Goal: Obtain resource: Download file/media

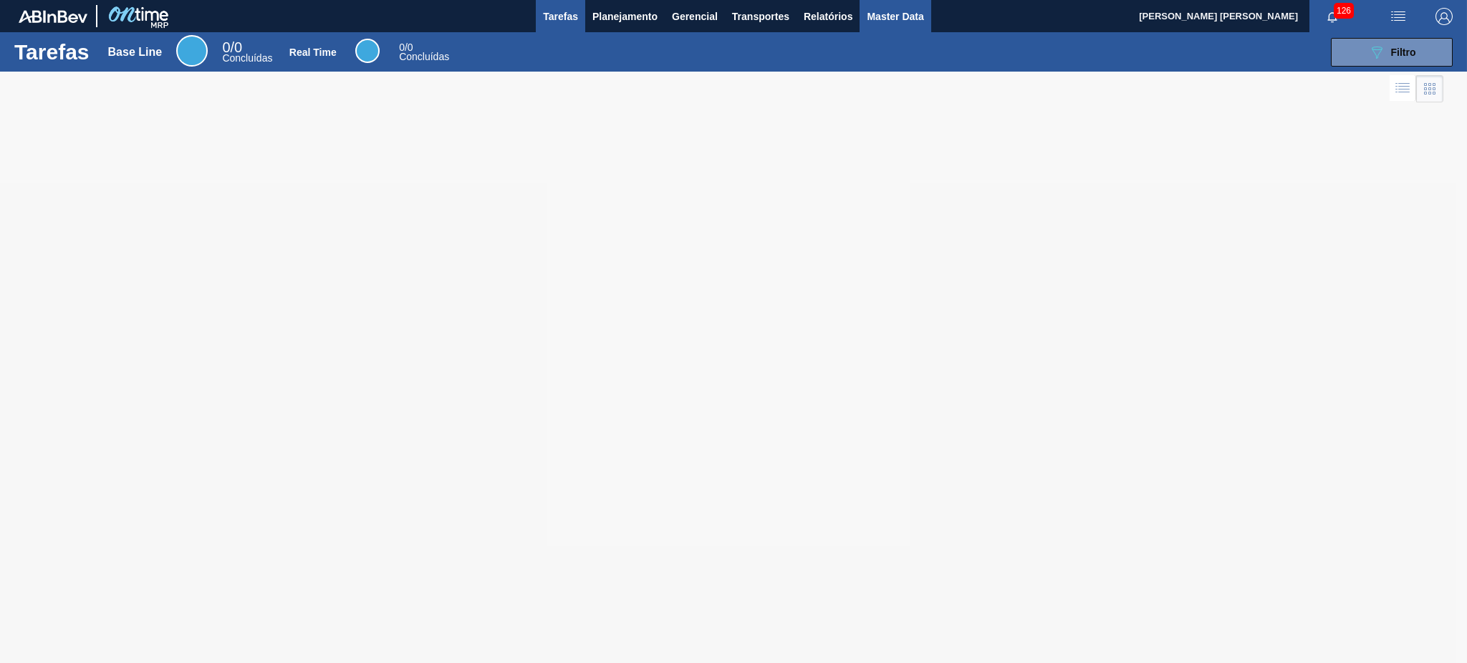
click at [900, 20] on span "Master Data" at bounding box center [895, 16] width 57 height 17
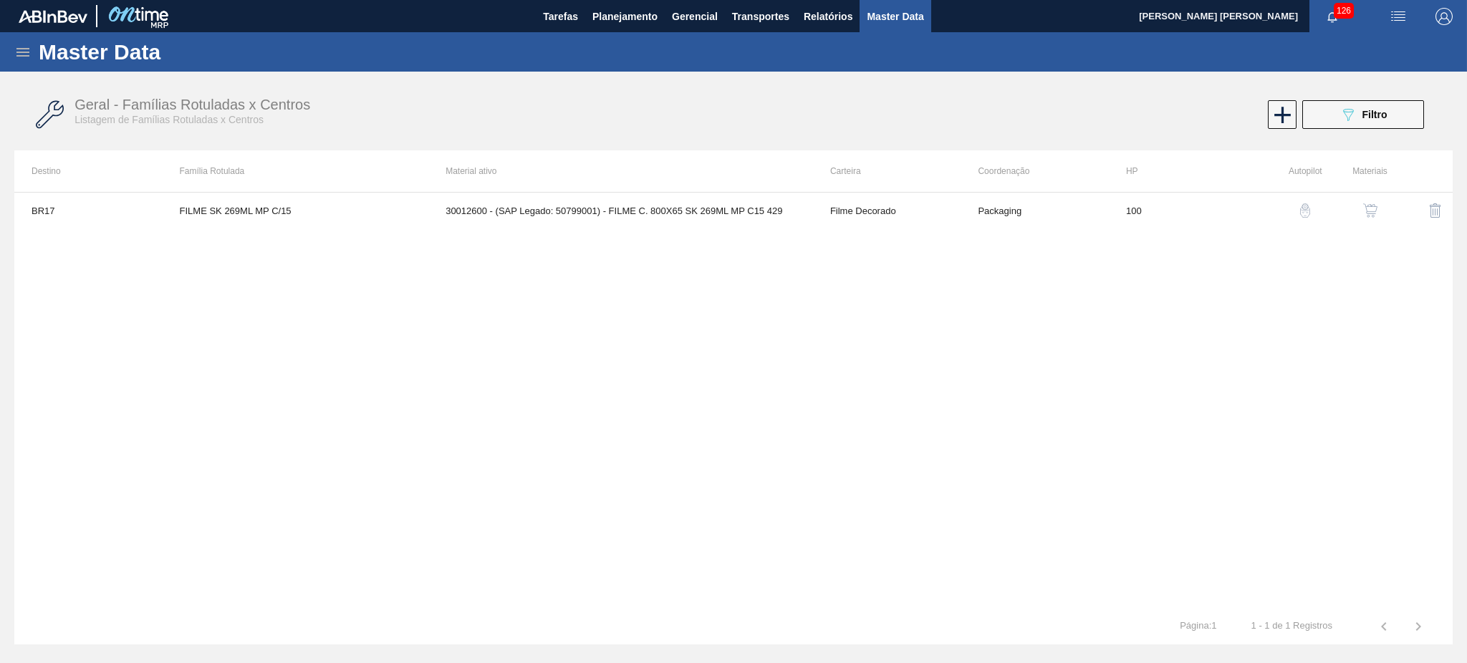
click at [23, 47] on icon at bounding box center [22, 52] width 17 height 17
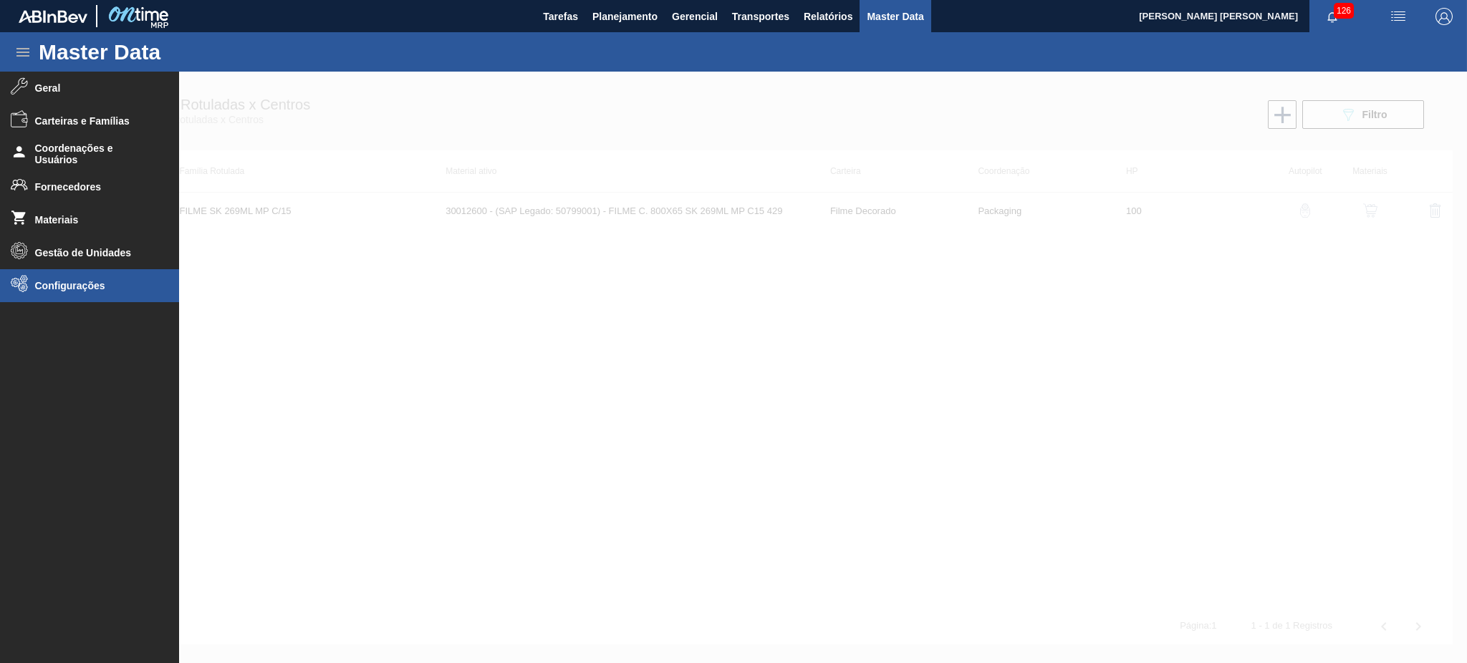
click at [62, 287] on span "Configurações" at bounding box center [94, 285] width 118 height 11
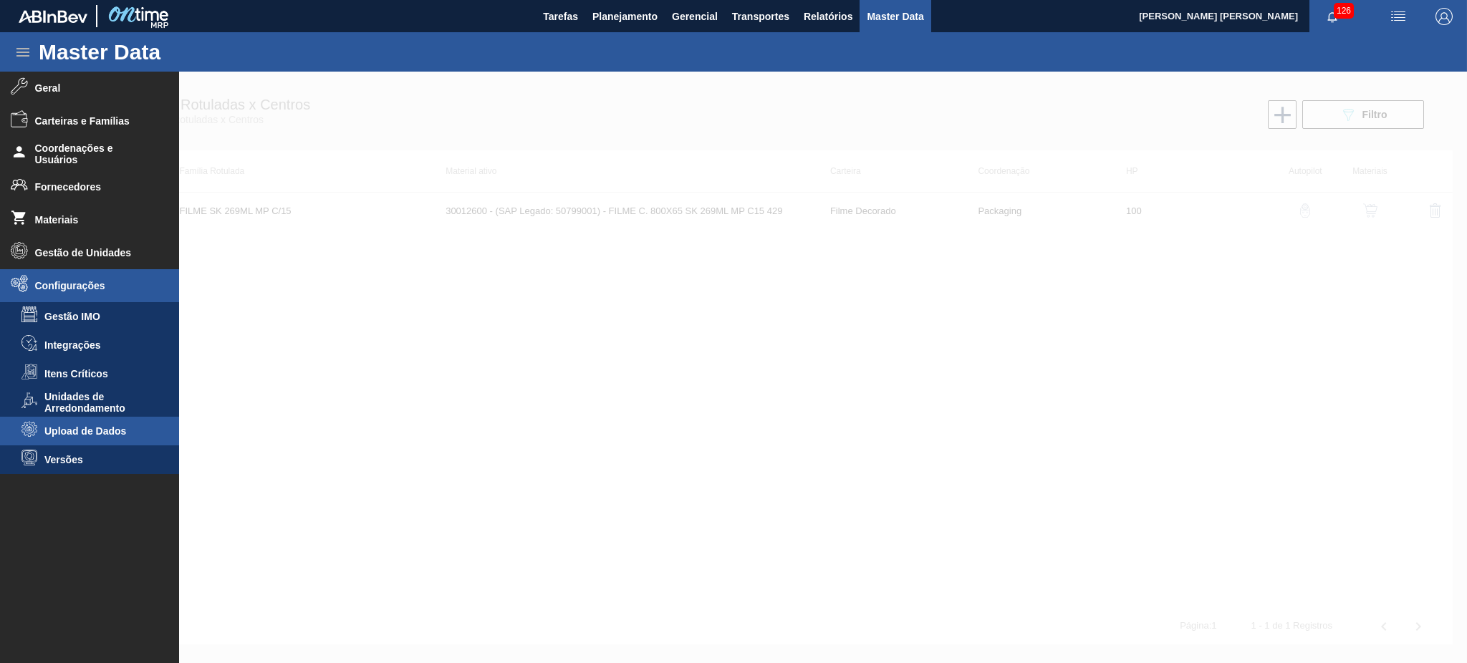
click at [100, 430] on span "Upload de Dados" at bounding box center [99, 431] width 110 height 11
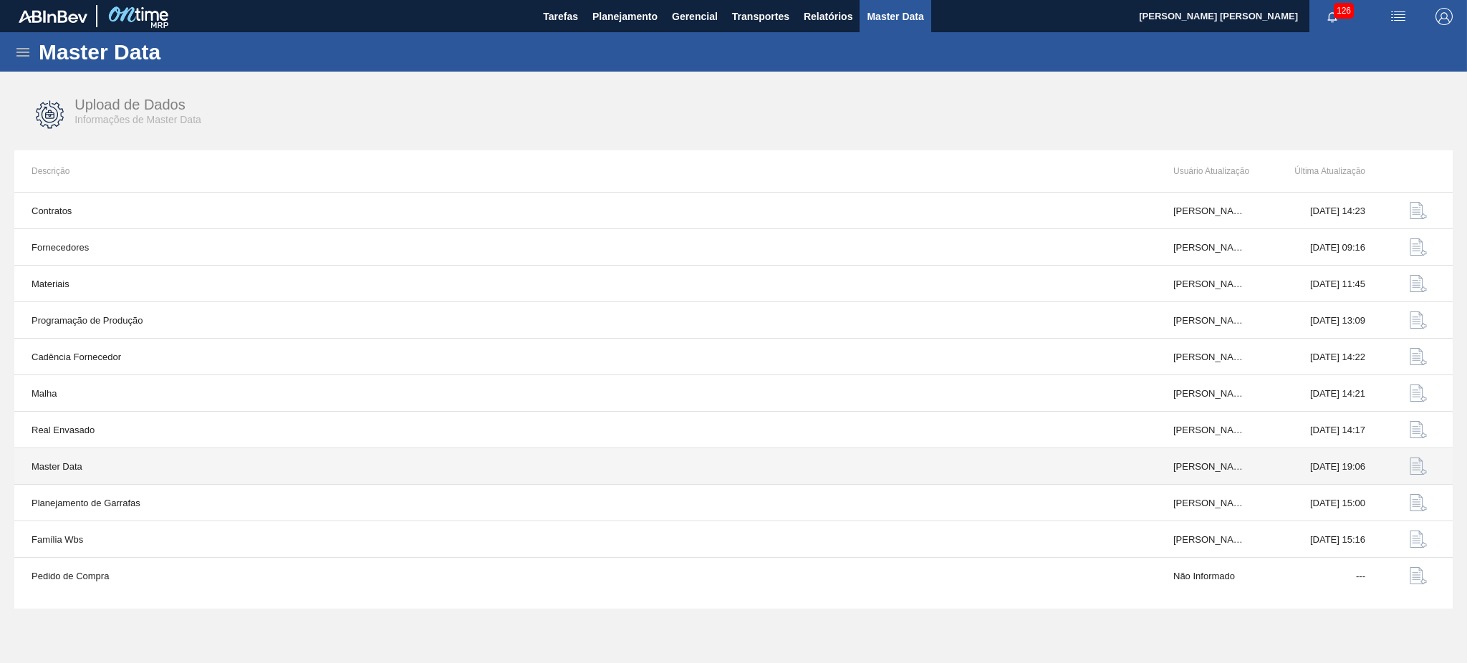
click at [1413, 465] on img "button" at bounding box center [1418, 466] width 17 height 17
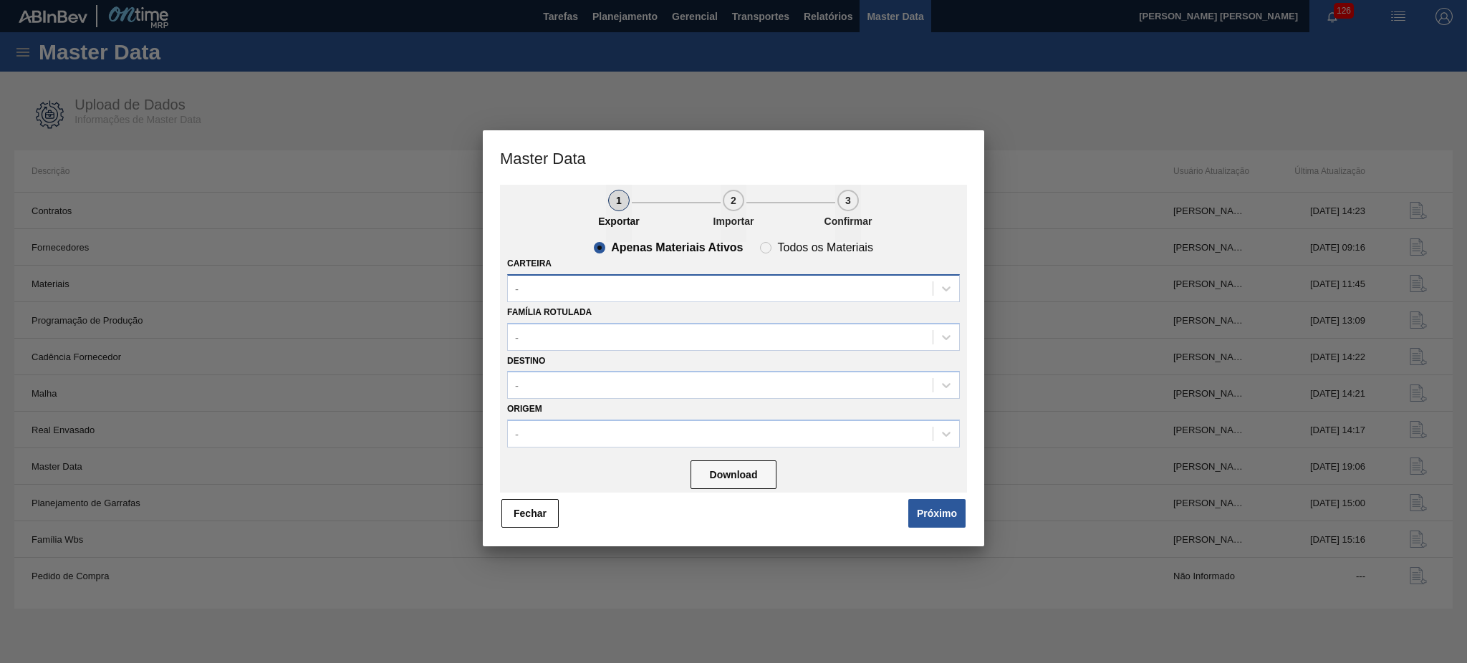
click at [567, 291] on div "-" at bounding box center [720, 288] width 425 height 21
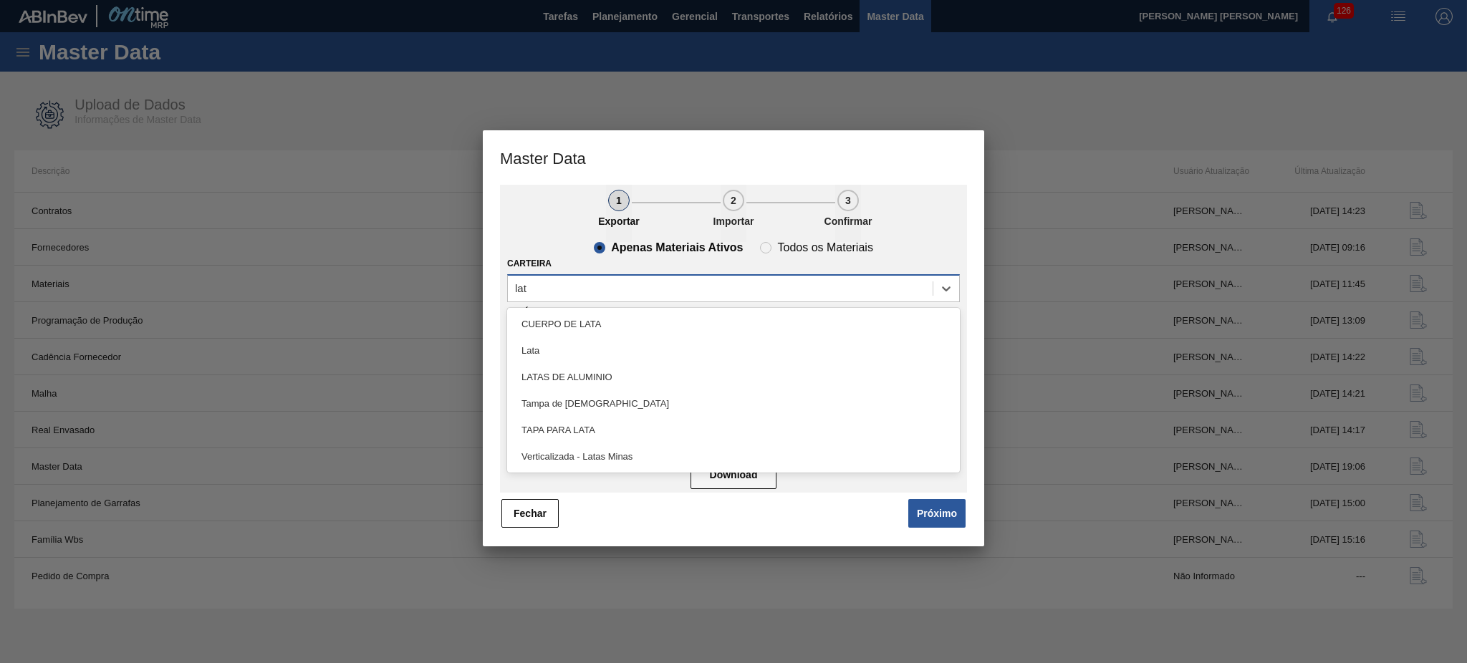
type input "lata"
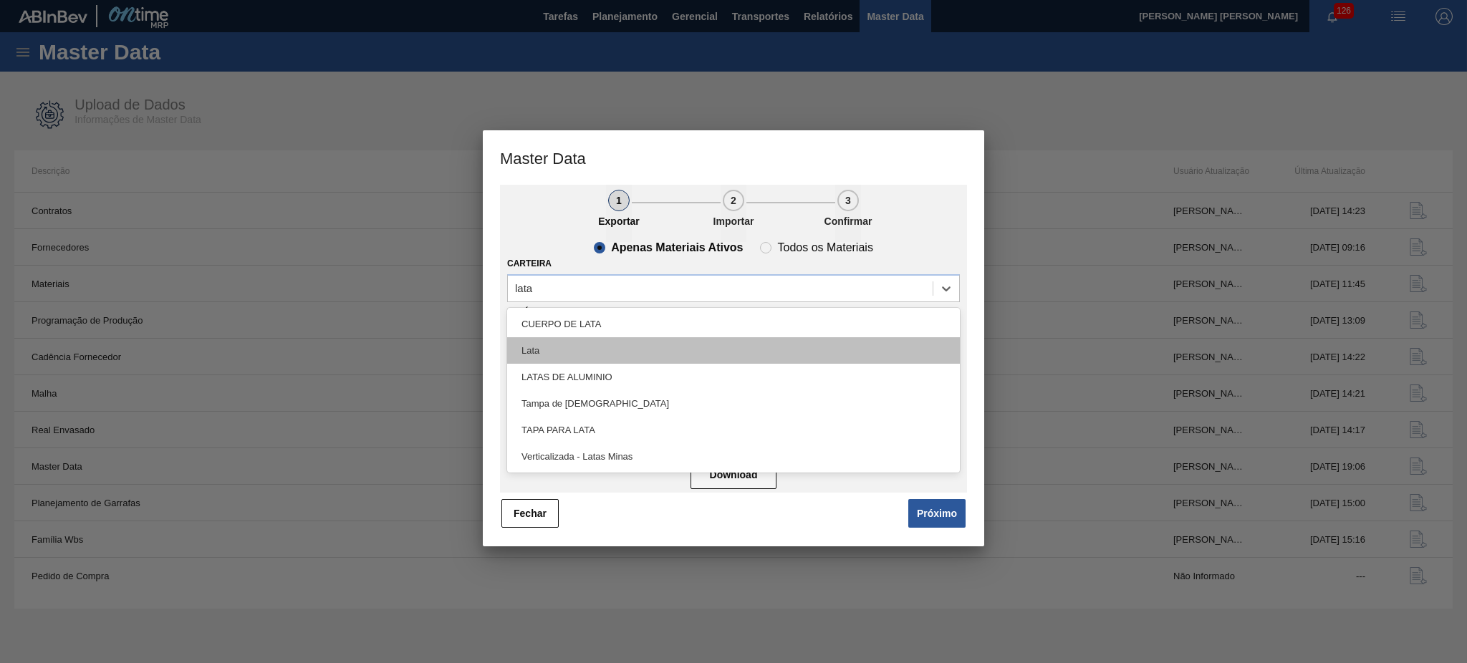
click at [580, 351] on div "Lata" at bounding box center [733, 350] width 453 height 27
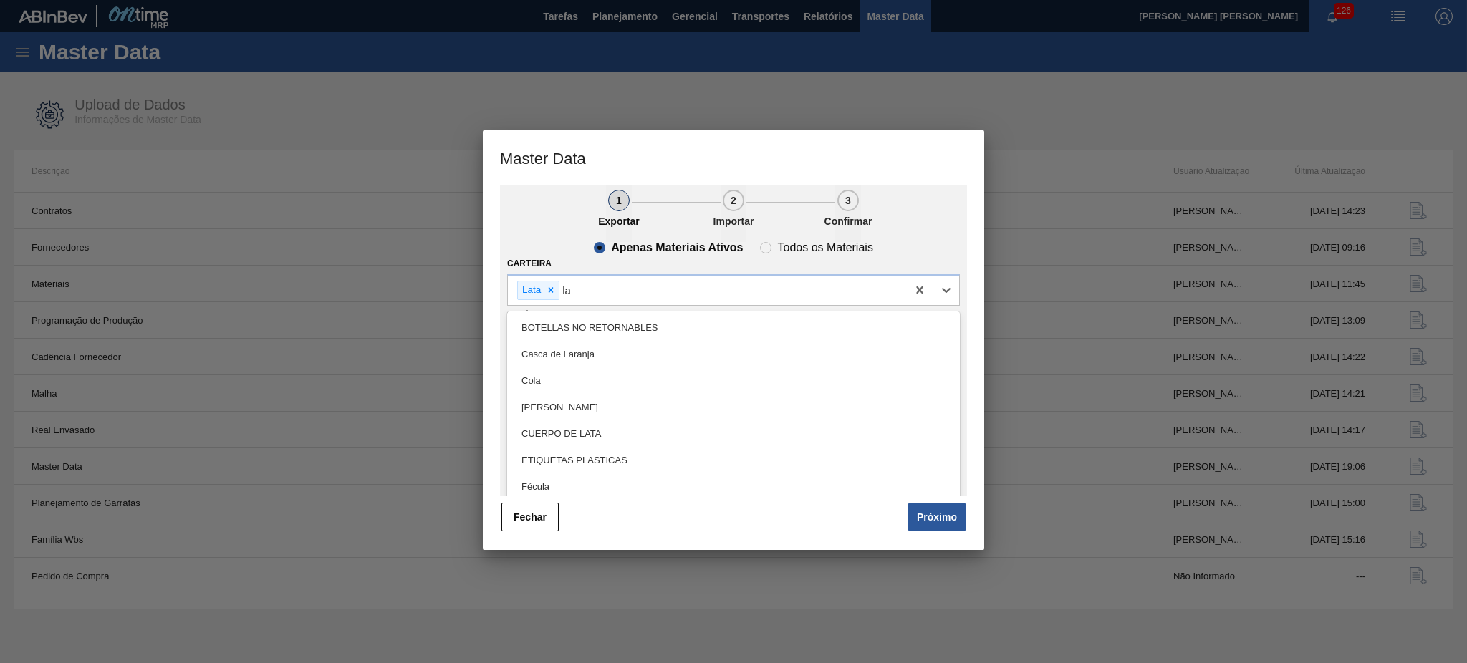
type input "lata"
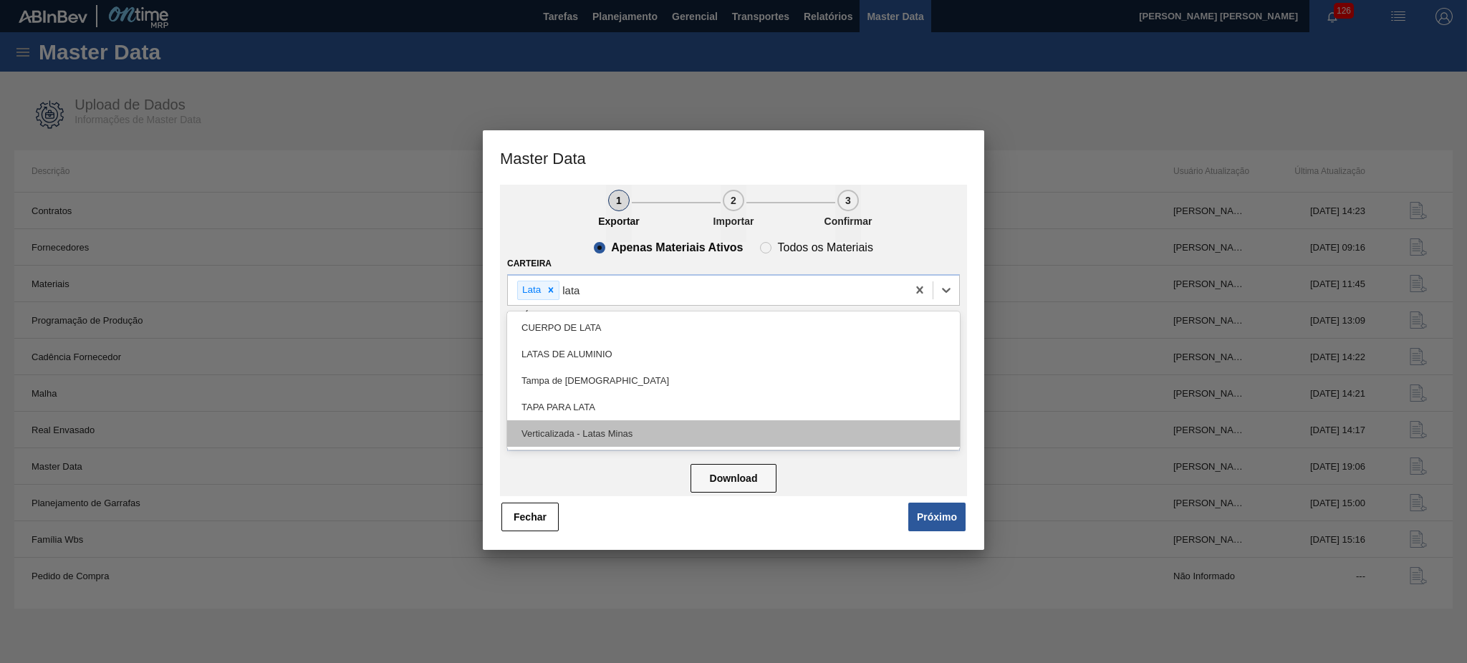
click at [604, 436] on div "Verticalizada - Latas Minas" at bounding box center [733, 434] width 453 height 27
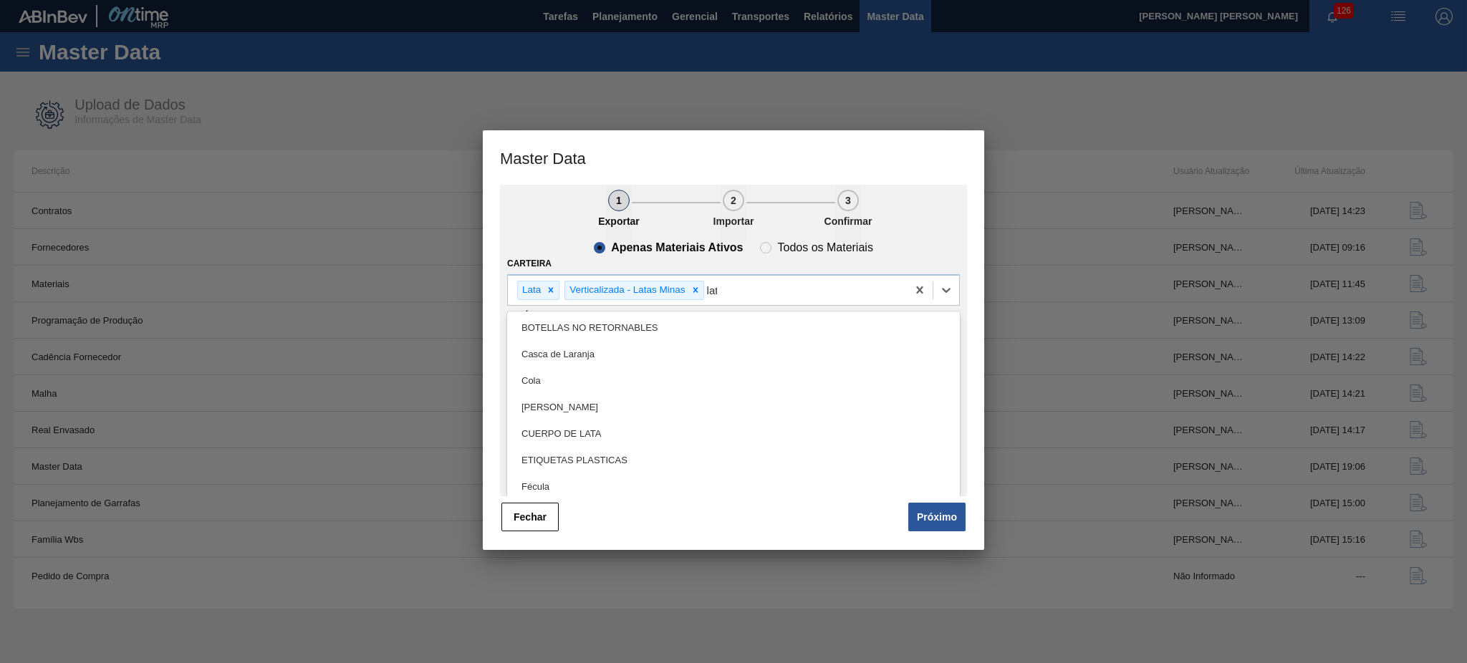
type input "lata"
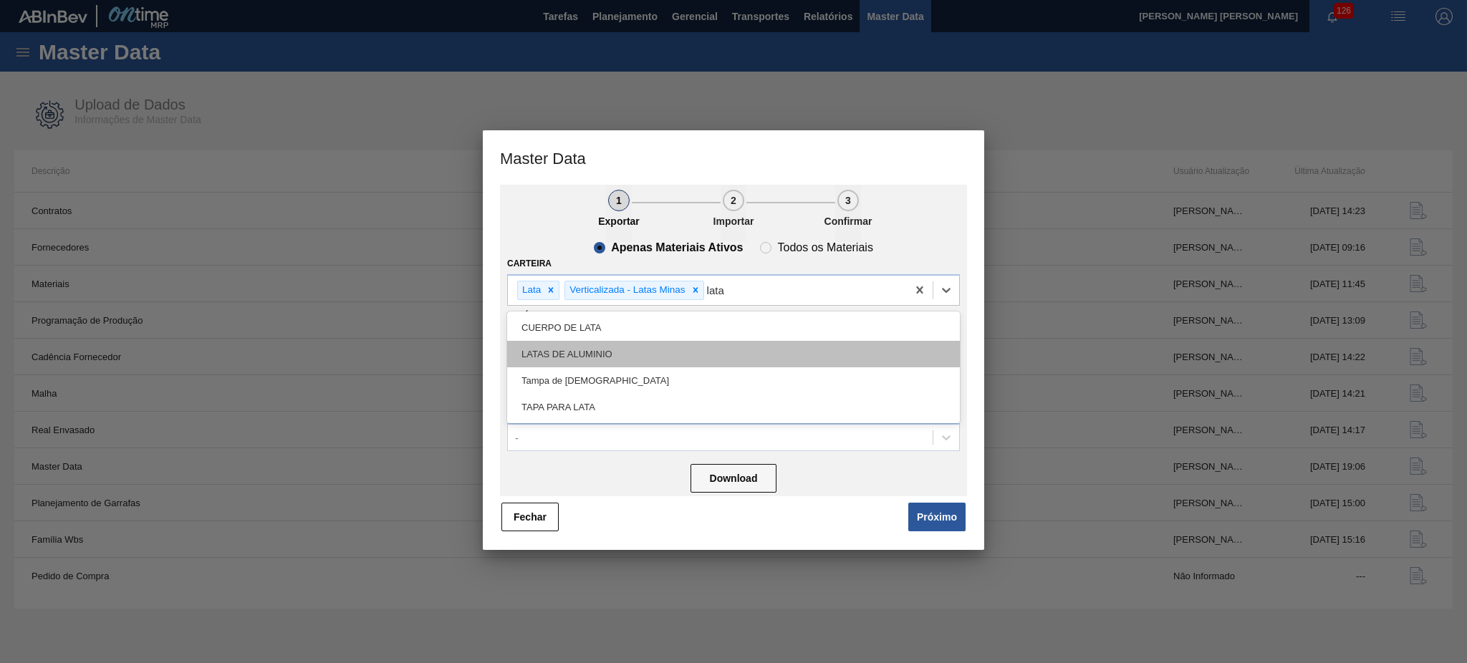
click at [621, 358] on div "LATAS DE ALUMINIO" at bounding box center [733, 354] width 453 height 27
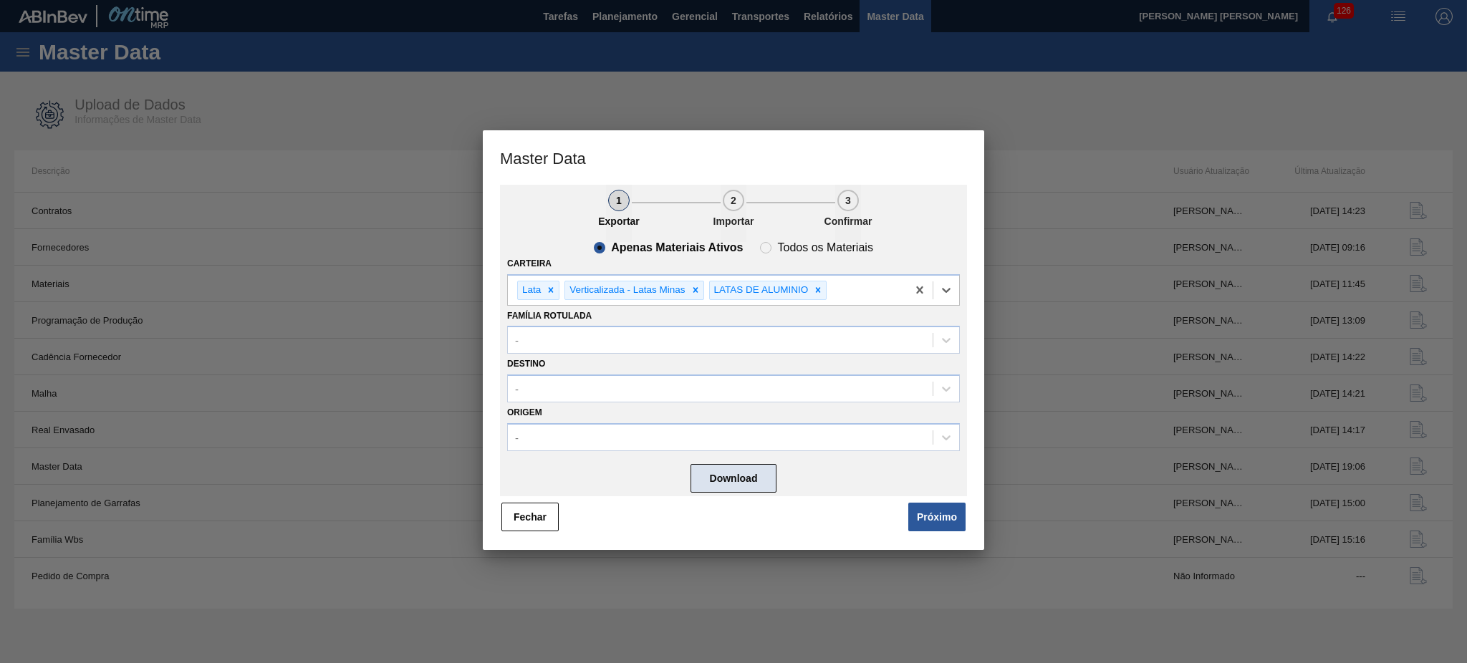
click at [741, 479] on button "Download" at bounding box center [734, 478] width 86 height 29
click at [528, 503] on button "Fechar" at bounding box center [529, 517] width 57 height 29
